Goal: Feedback & Contribution: Leave review/rating

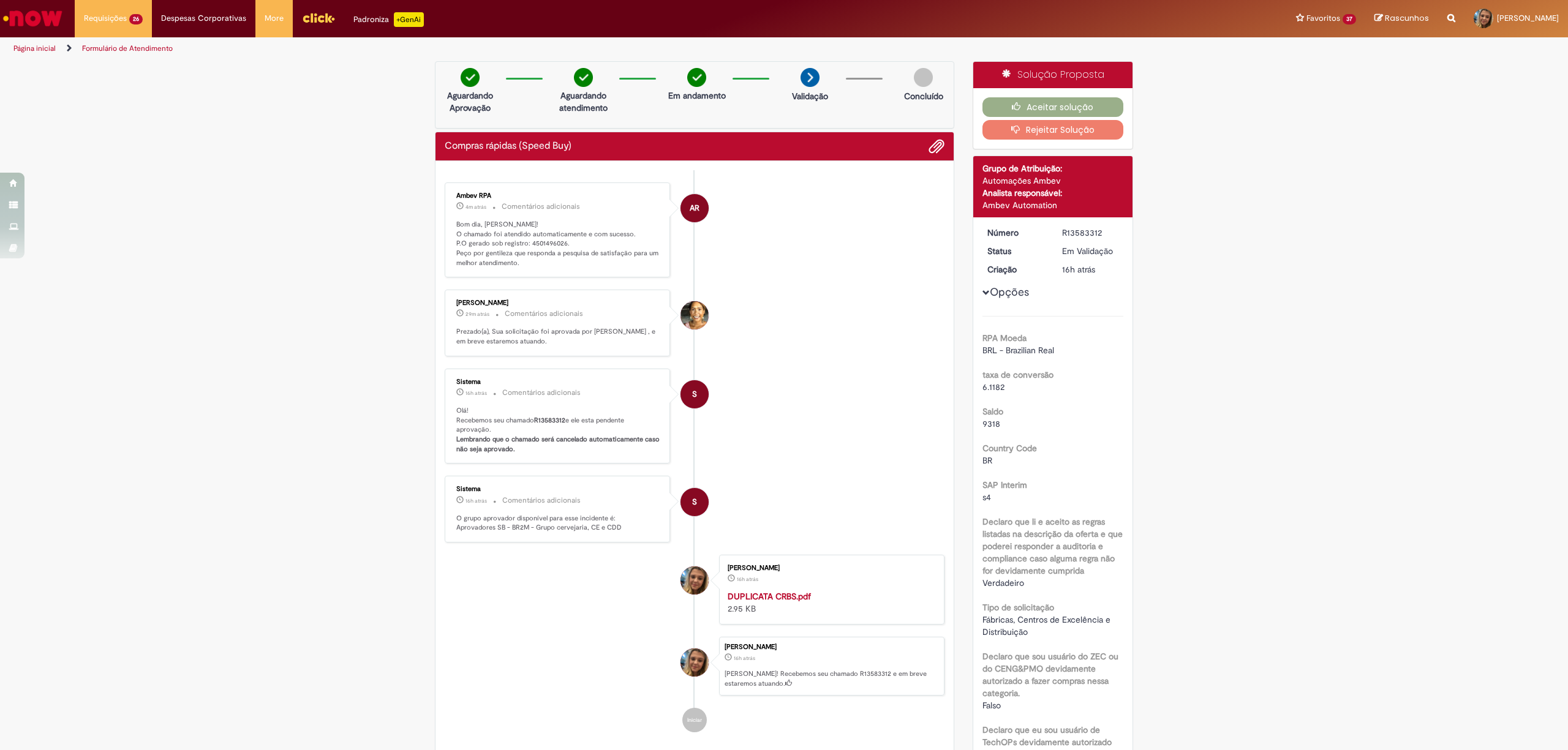
click at [545, 243] on p "Bom dia, [PERSON_NAME]! O chamado foi atendido automaticamente e com sucesso. P…" at bounding box center [557, 244] width 203 height 48
copy p "4501496026"
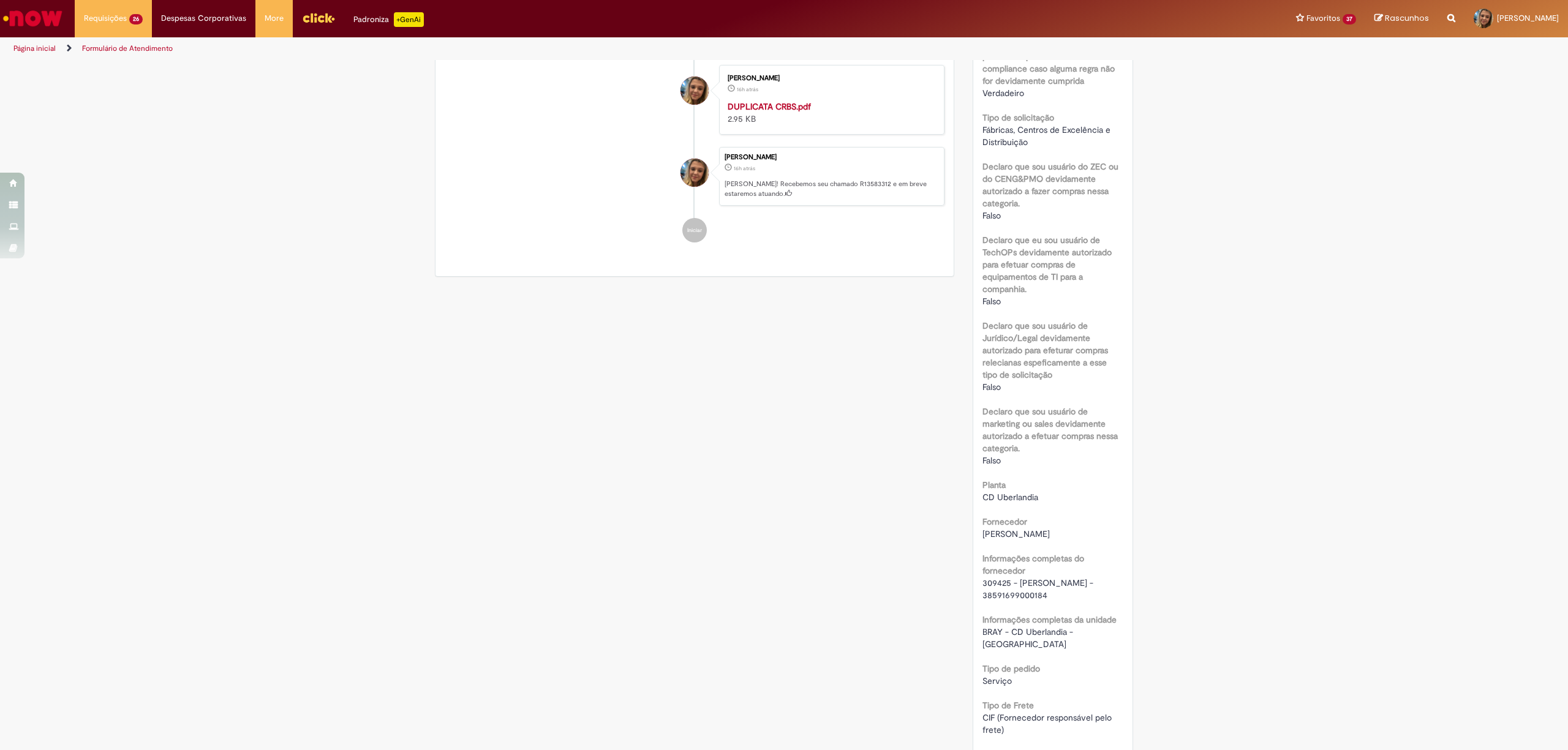
scroll to position [735, 0]
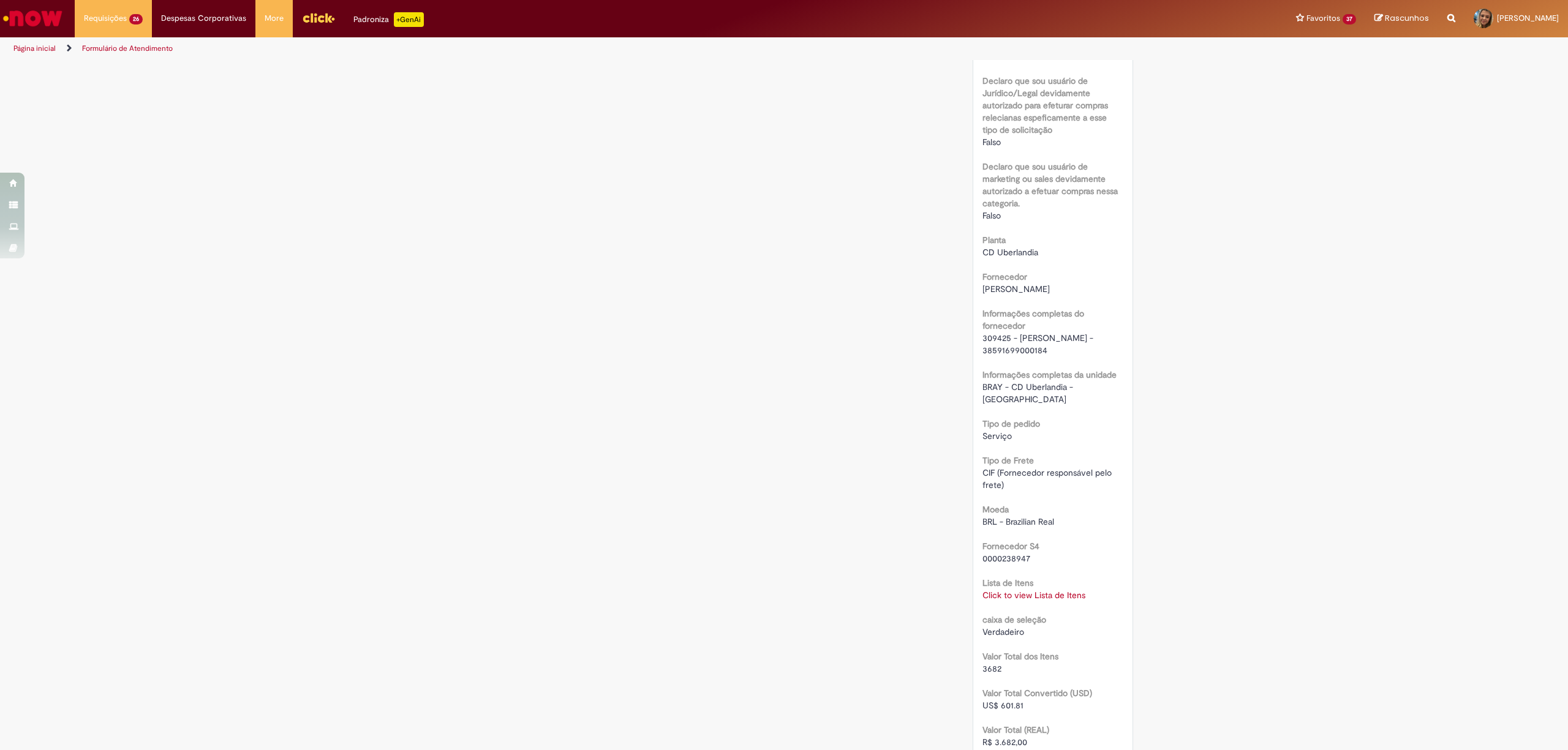
click at [1044, 576] on div "Lista de Itens Click to view Lista de Itens Click to view Lista de Itens" at bounding box center [1053, 587] width 142 height 28
click at [1048, 590] on link "Click to view Lista de Itens" at bounding box center [1034, 595] width 103 height 11
click at [1361, 336] on div "Verificar Código de Barras Aguardando Aprovação Aguardando atendimento Em andam…" at bounding box center [784, 293] width 1568 height 1935
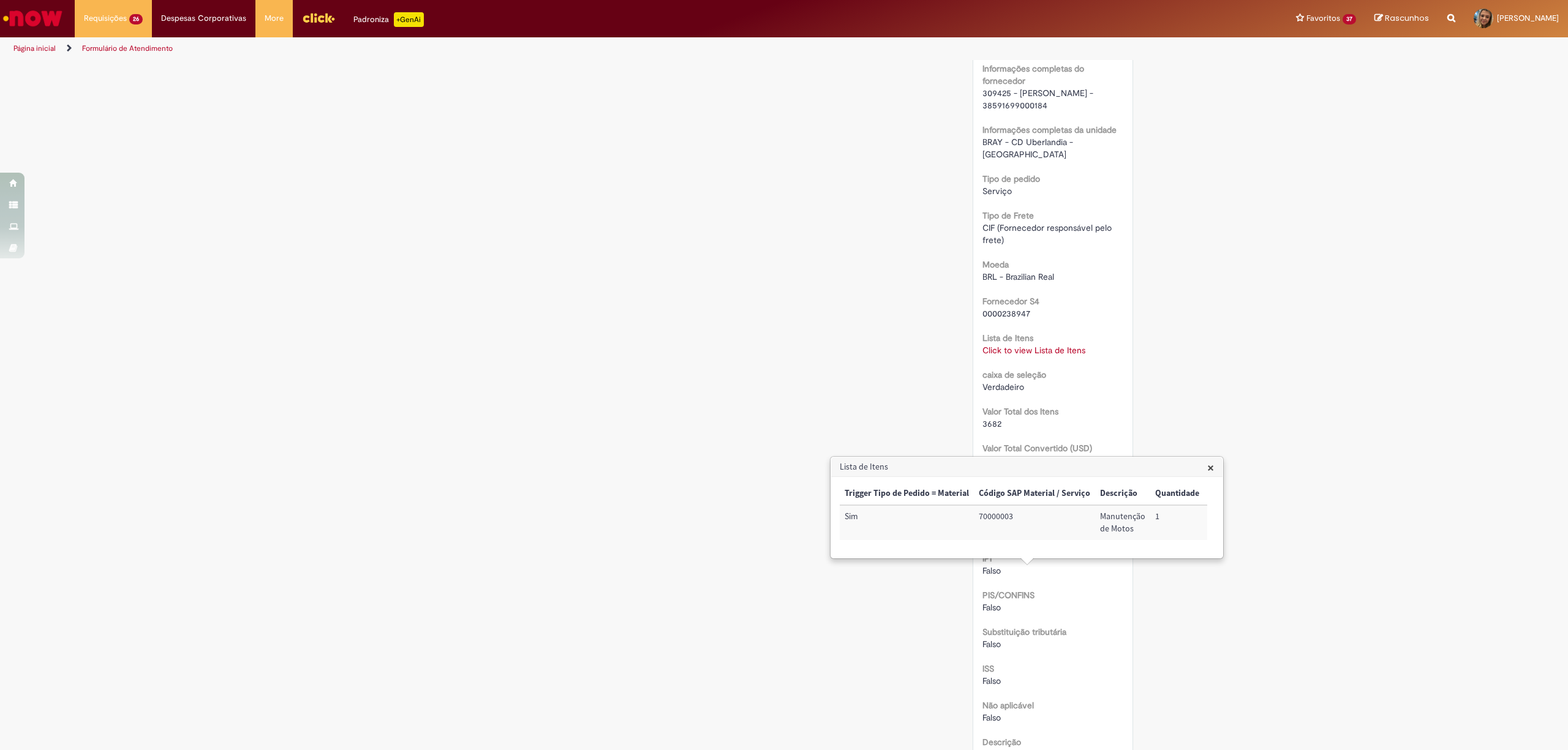
scroll to position [1142, 0]
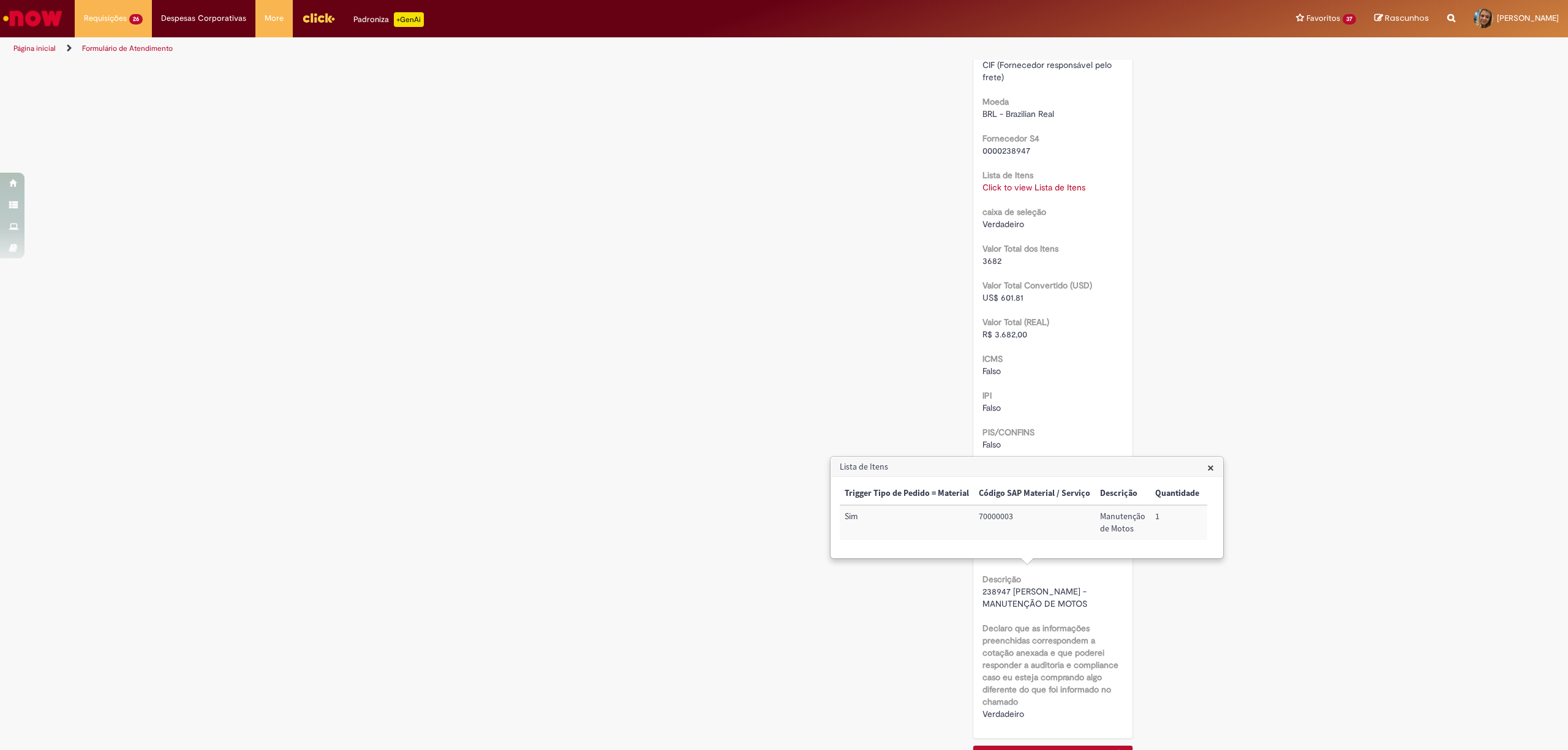
click at [1207, 464] on span "×" at bounding box center [1210, 467] width 7 height 16
click at [1048, 586] on span "238947 [PERSON_NAME] - MANUTENÇÃO DE MOTOS" at bounding box center [1036, 598] width 106 height 23
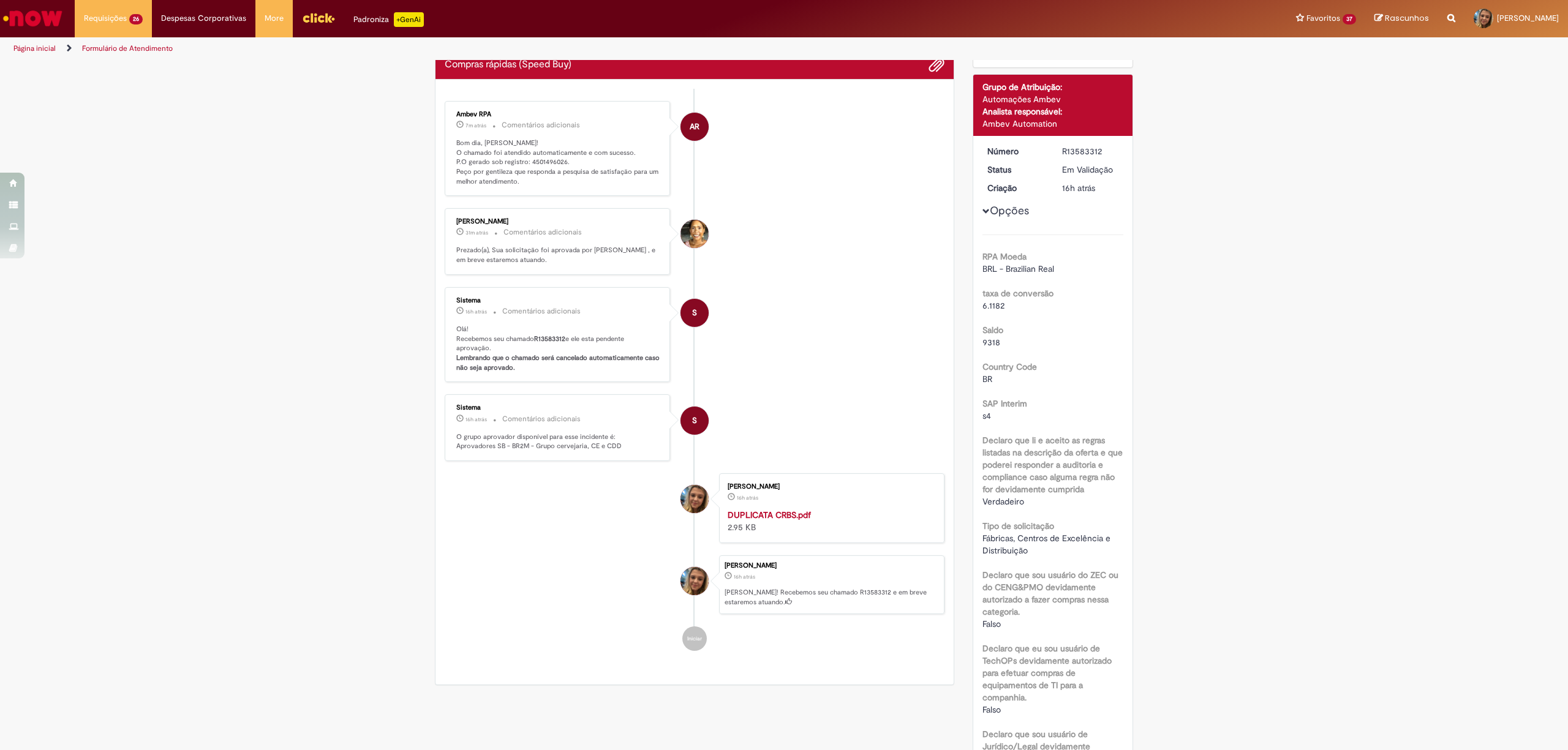
scroll to position [0, 0]
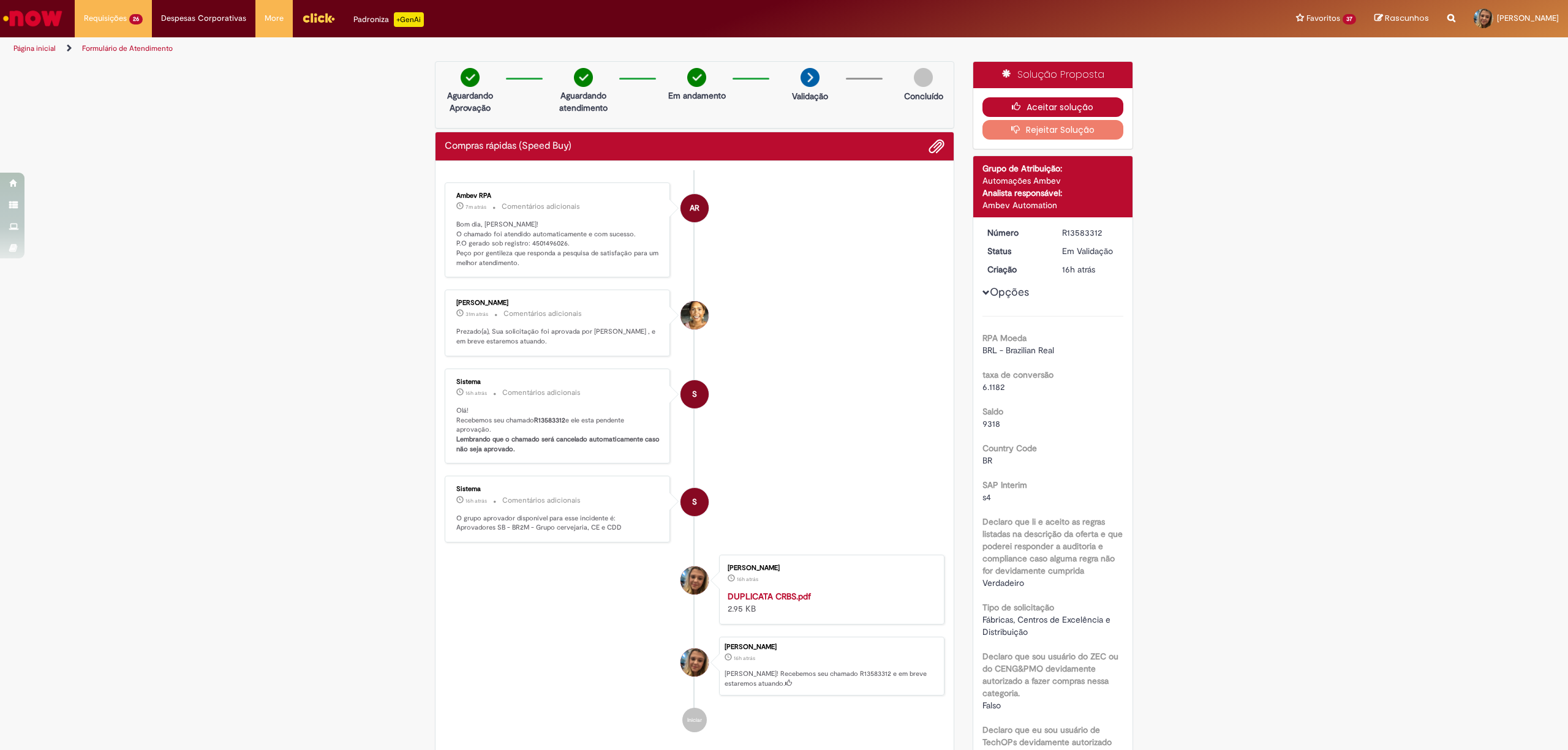
click at [986, 108] on button "Aceitar solução" at bounding box center [1053, 107] width 142 height 19
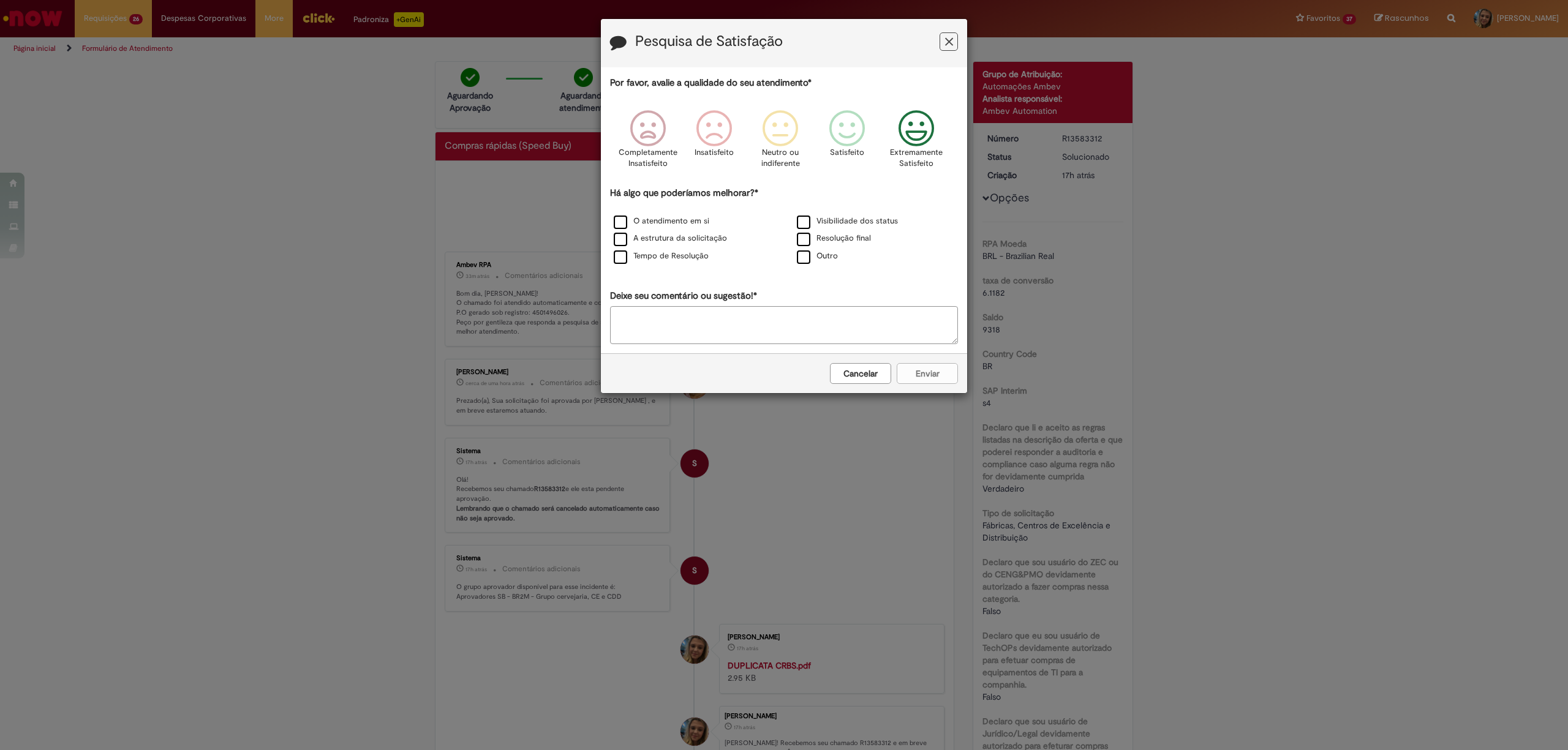
click at [941, 135] on div "Extremamente Satisfeito" at bounding box center [916, 143] width 69 height 84
click at [695, 219] on label "O atendimento em si" at bounding box center [661, 222] width 95 height 12
click at [917, 370] on button "Enviar" at bounding box center [928, 374] width 62 height 21
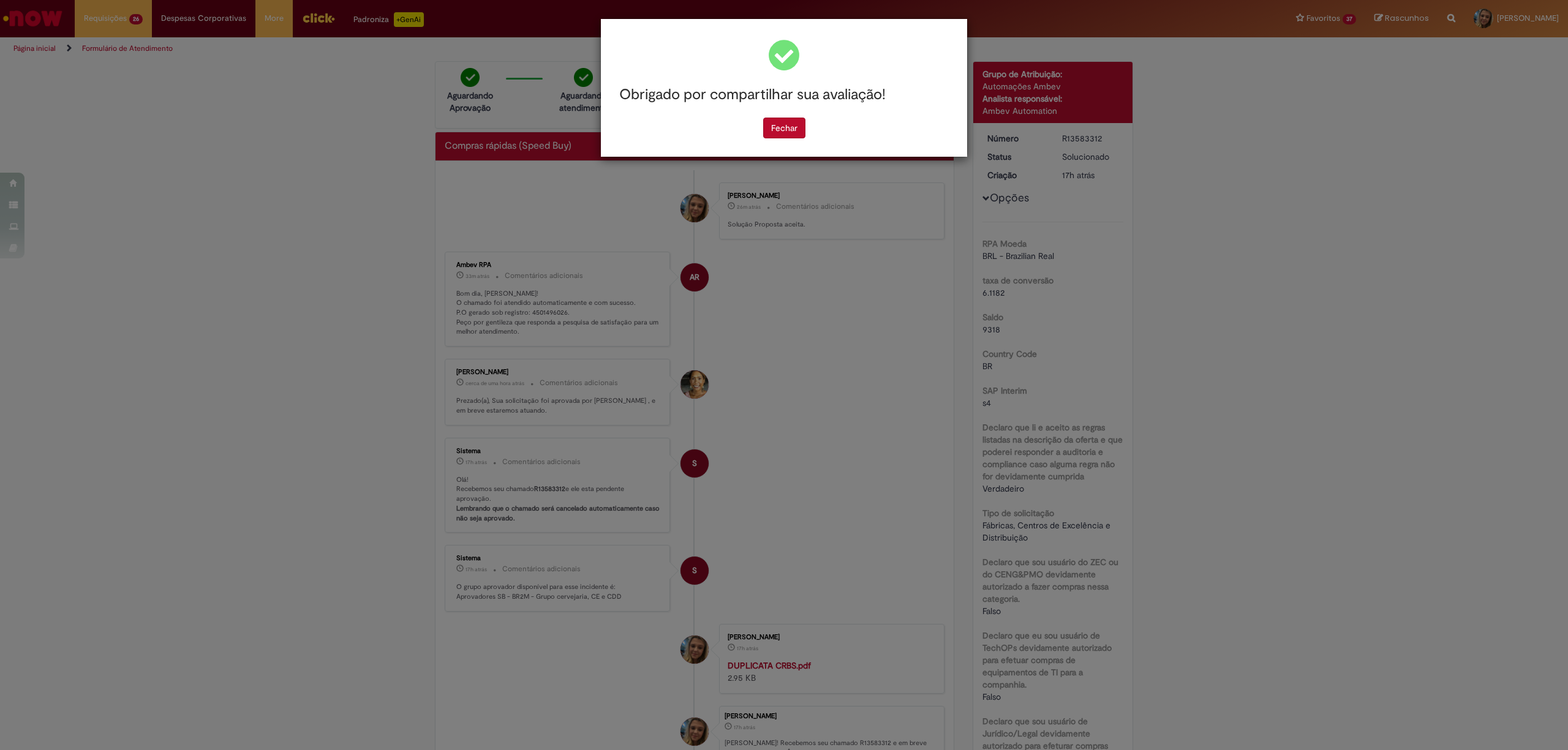
click at [784, 147] on div "Obrigado por compartilhar sua avaliação! [GEOGRAPHIC_DATA]" at bounding box center [784, 88] width 366 height 138
click at [774, 130] on button "Fechar" at bounding box center [784, 128] width 42 height 21
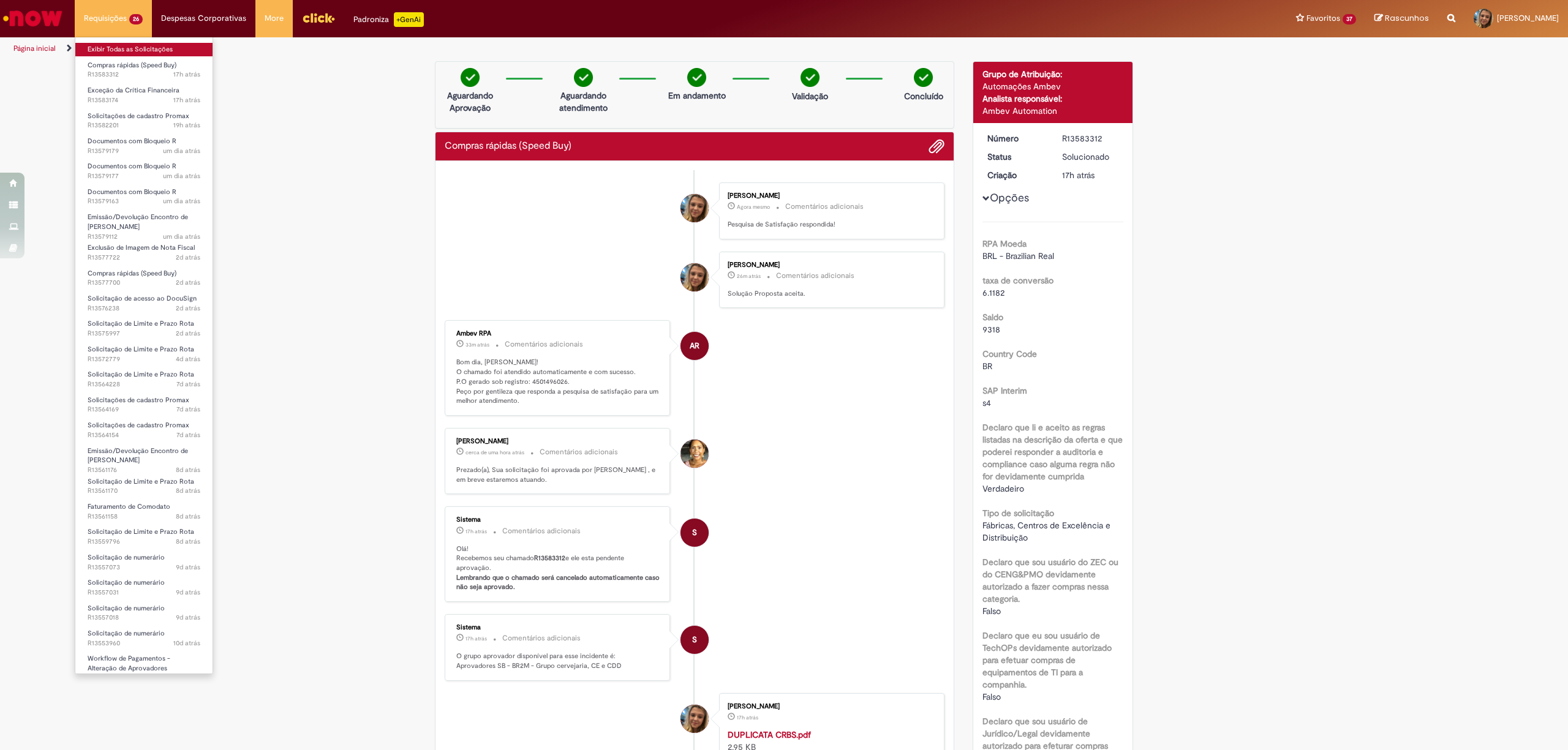
click at [110, 46] on link "Exibir Todas as Solicitações" at bounding box center [144, 49] width 137 height 13
